Goal: Task Accomplishment & Management: Manage account settings

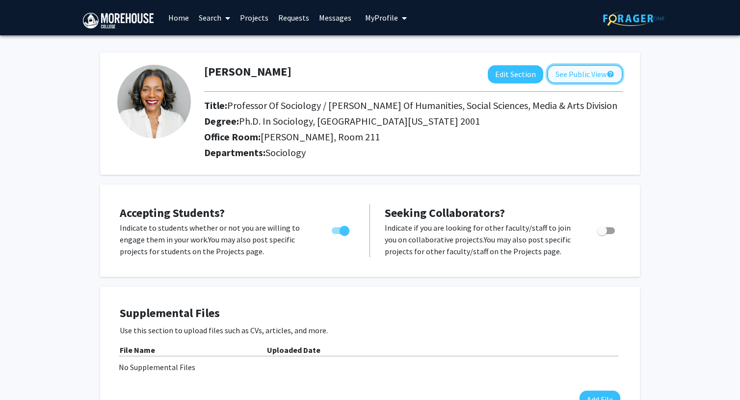
click at [572, 81] on button "See Public View help" at bounding box center [585, 74] width 76 height 19
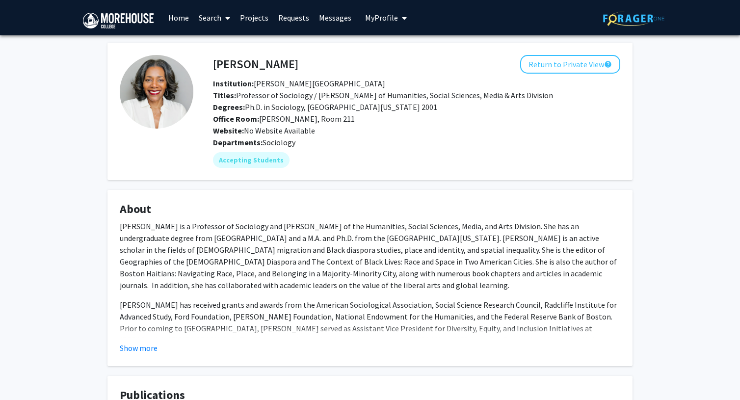
click at [259, 17] on link "Projects" at bounding box center [254, 17] width 38 height 34
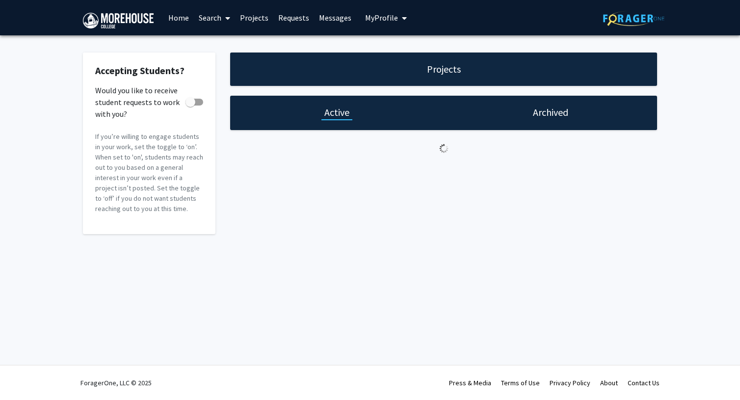
checkbox input "true"
